Goal: Task Accomplishment & Management: Manage account settings

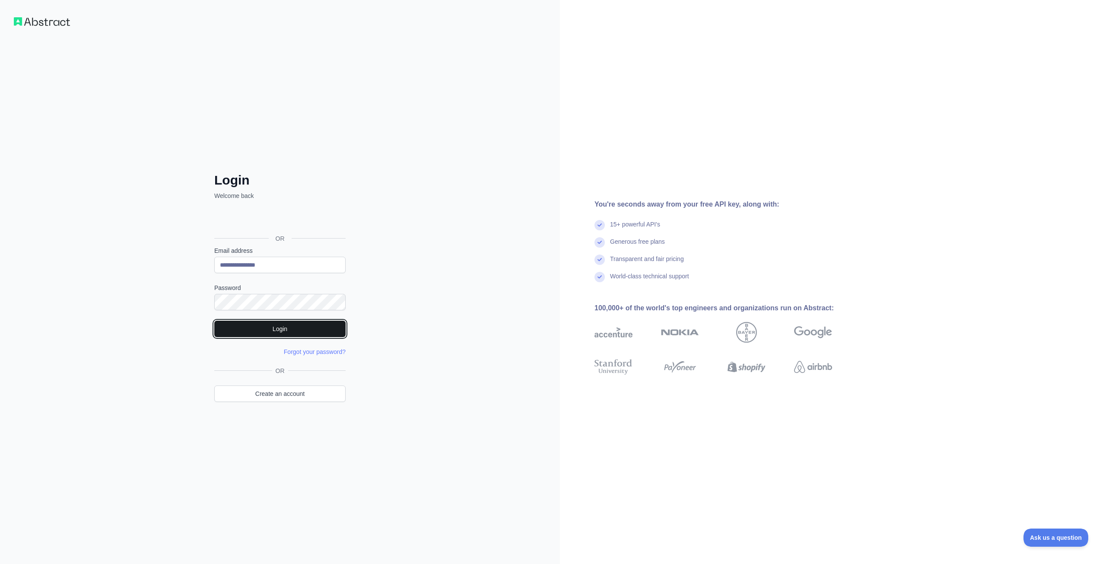
click at [276, 329] on button "Login" at bounding box center [279, 329] width 131 height 16
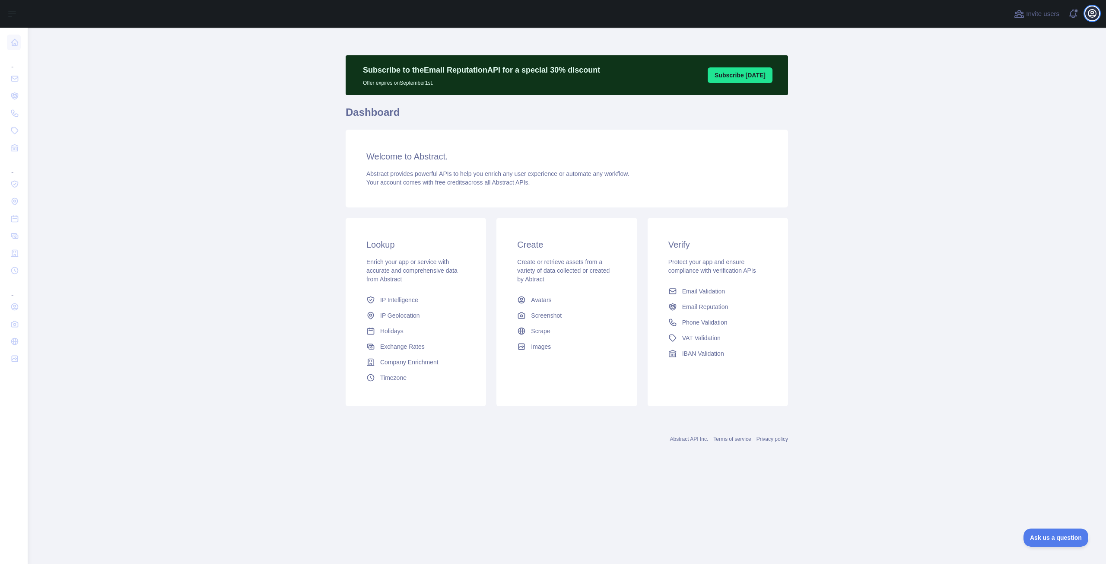
click at [1095, 12] on icon "button" at bounding box center [1092, 13] width 10 height 10
click at [1044, 66] on link "Account settings" at bounding box center [1050, 63] width 97 height 16
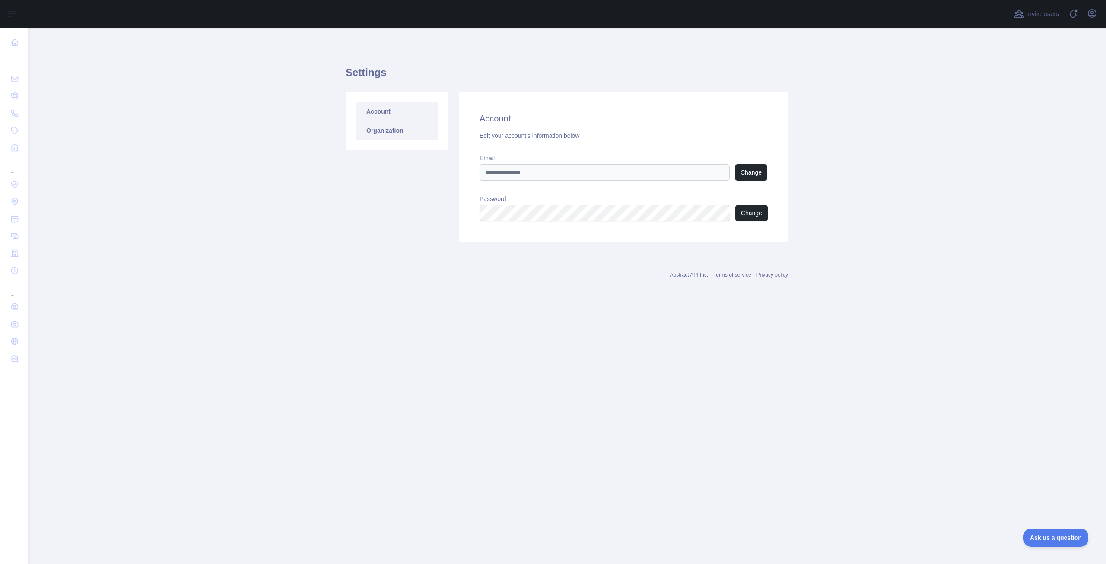
click at [374, 134] on link "Organization" at bounding box center [397, 130] width 82 height 19
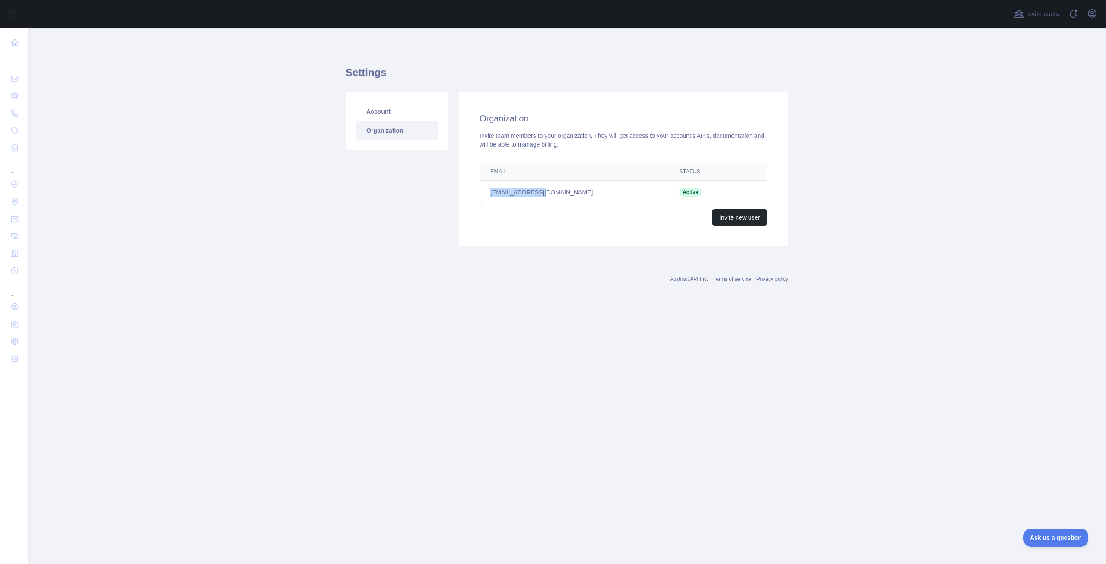
drag, startPoint x: 484, startPoint y: 192, endPoint x: 559, endPoint y: 203, distance: 76.4
click at [559, 203] on div "Email Status Edit [EMAIL_ADDRESS][DOMAIN_NAME] Active" at bounding box center [623, 182] width 288 height 41
copy td "[EMAIL_ADDRESS][DOMAIN_NAME]"
click at [411, 111] on link "Account" at bounding box center [397, 111] width 82 height 19
